Goal: Information Seeking & Learning: Learn about a topic

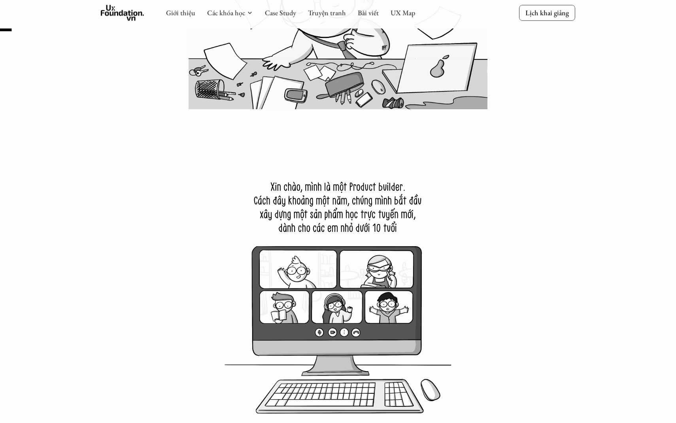
scroll to position [468, 0]
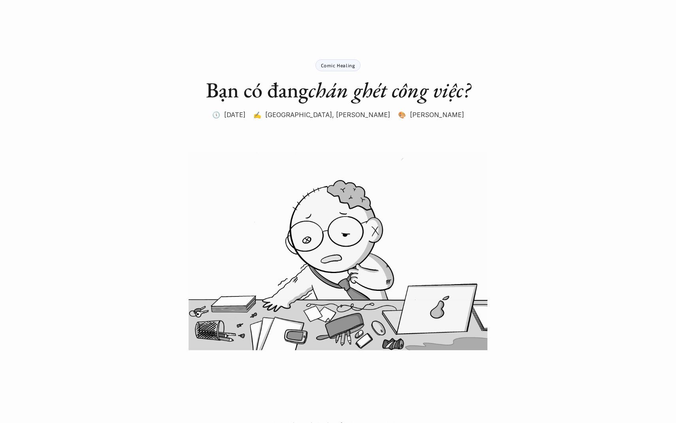
click at [542, 168] on img at bounding box center [338, 251] width 475 height 198
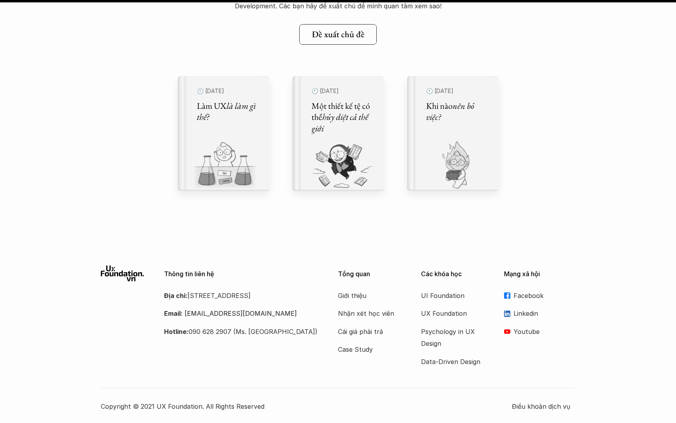
scroll to position [10554, 0]
click at [134, 274] on use at bounding box center [123, 274] width 44 height 16
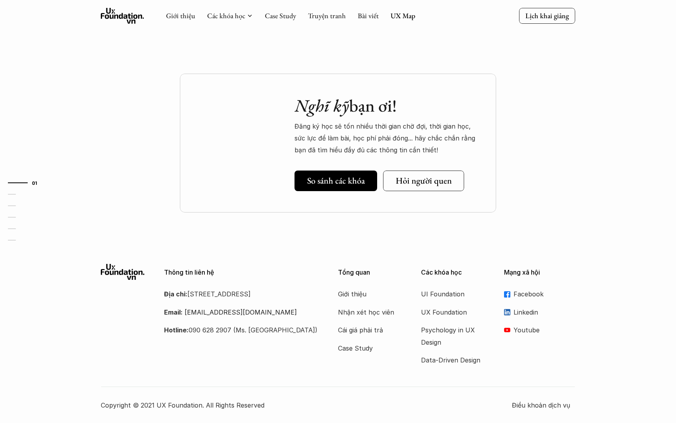
scroll to position [0, 0]
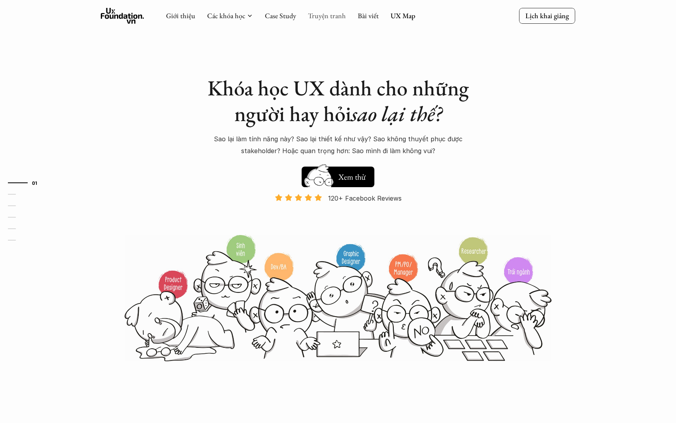
click at [327, 14] on link "Truyện tranh" at bounding box center [327, 15] width 38 height 9
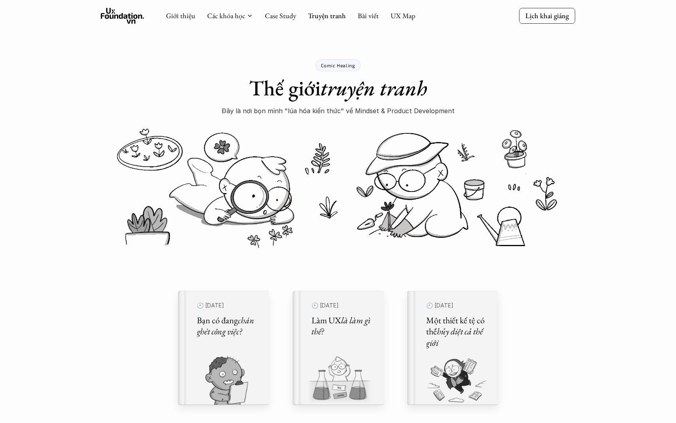
click at [414, 110] on p "Đây là nơi bọn mình "lúa hóa kiến thức" về Mindset & Product Development" at bounding box center [338, 111] width 233 height 12
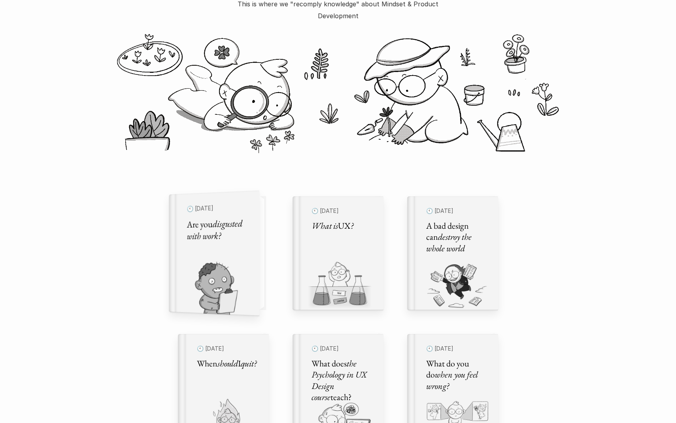
scroll to position [175, 0]
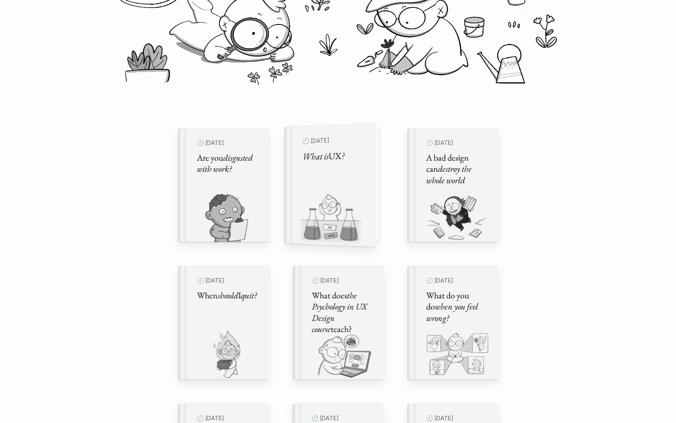
click at [371, 194] on div "🕙 [DATE] What is UX ?" at bounding box center [334, 185] width 82 height 124
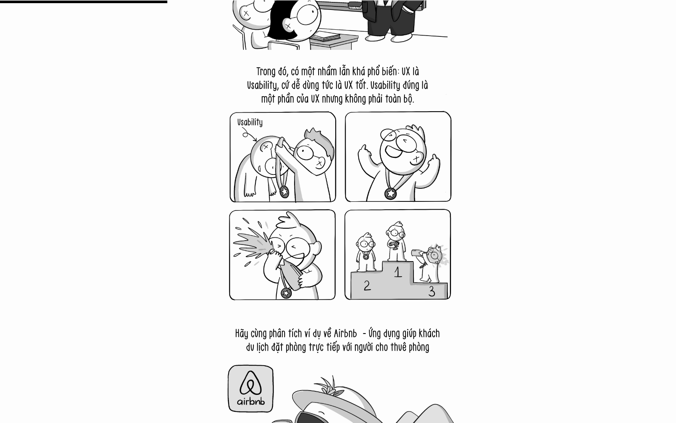
scroll to position [2170, 0]
